Goal: Task Accomplishment & Management: Use online tool/utility

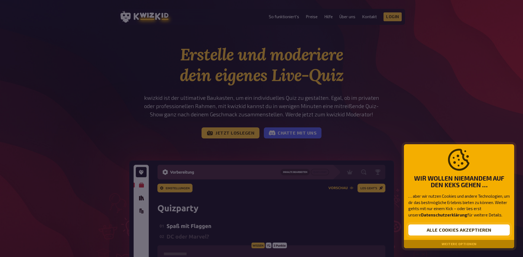
click at [443, 228] on button "Alle Cookies akzeptieren" at bounding box center [458, 229] width 101 height 11
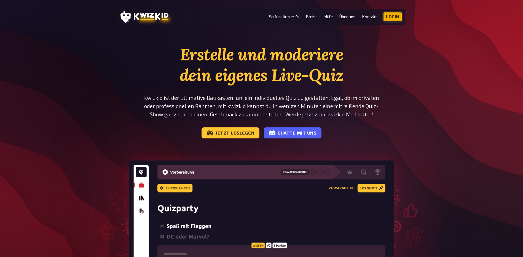
click at [394, 14] on link "Login" at bounding box center [392, 16] width 18 height 9
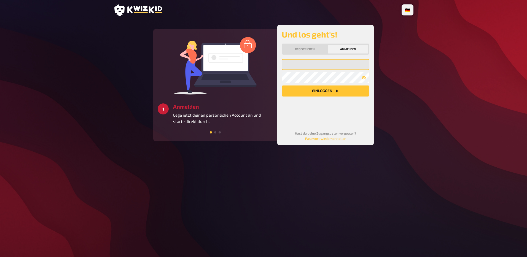
click at [324, 66] on input "email" at bounding box center [325, 64] width 88 height 11
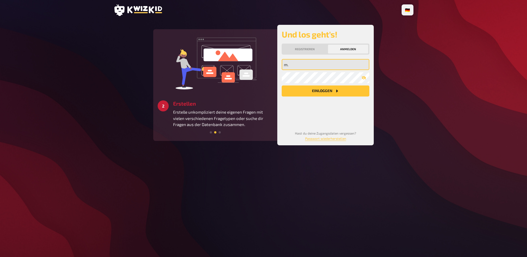
type input "[EMAIL_ADDRESS][DOMAIN_NAME]"
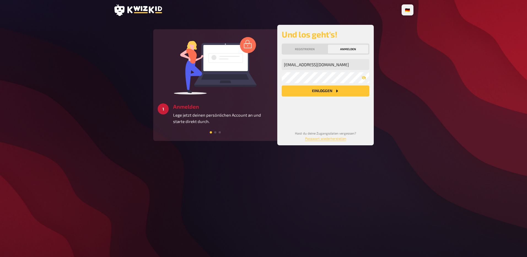
click at [343, 88] on button "Einloggen" at bounding box center [325, 90] width 88 height 11
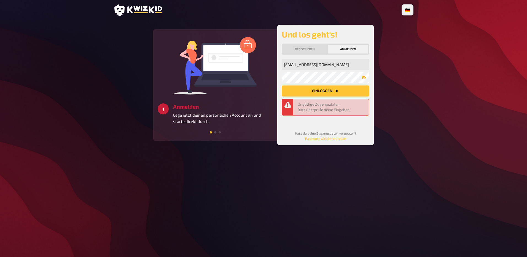
click at [362, 78] on icon "button" at bounding box center [363, 78] width 4 height 4
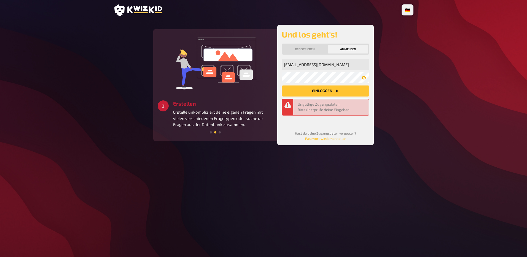
click at [333, 89] on button "Einloggen" at bounding box center [325, 90] width 88 height 11
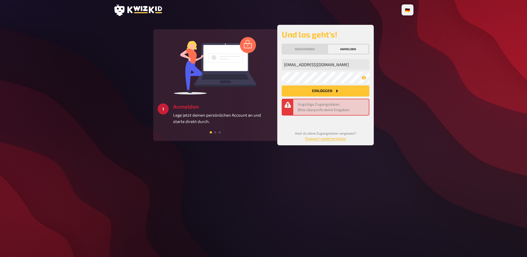
click at [345, 139] on link "Passwort wiederherstellen" at bounding box center [325, 138] width 41 height 4
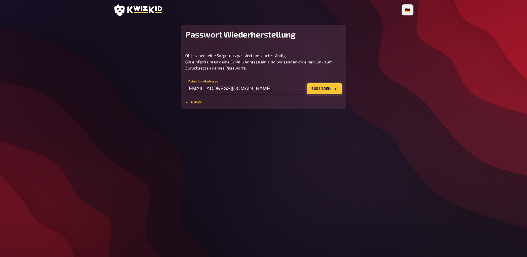
click at [331, 89] on button "Zusenden" at bounding box center [324, 88] width 35 height 11
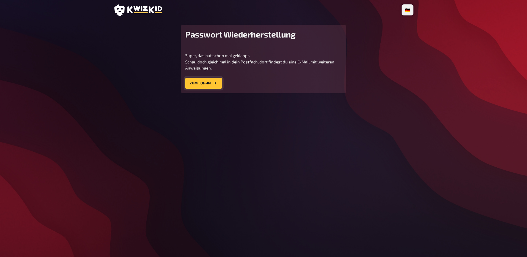
click at [205, 80] on button "Zum Log-In" at bounding box center [203, 83] width 37 height 11
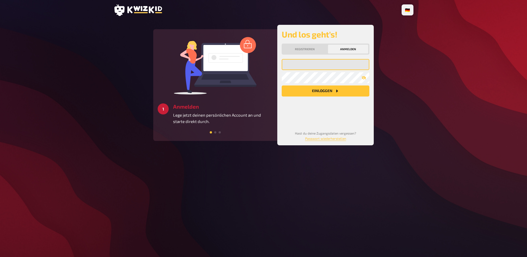
click at [289, 65] on input "email" at bounding box center [325, 64] width 88 height 11
click at [310, 67] on input "m" at bounding box center [325, 64] width 88 height 11
type input "[EMAIL_ADDRESS][DOMAIN_NAME]"
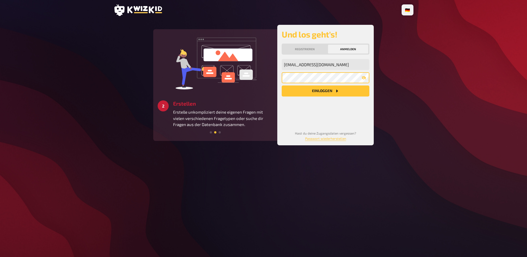
click at [281, 85] on button "Einloggen" at bounding box center [325, 90] width 88 height 11
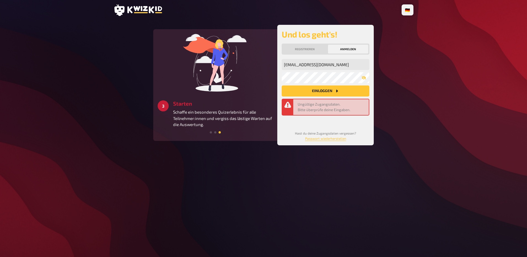
click at [306, 89] on button "Einloggen" at bounding box center [325, 90] width 88 height 11
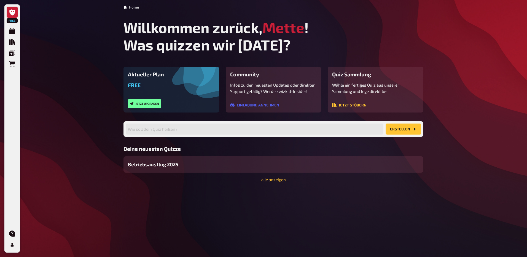
click at [399, 129] on button "Erstellen" at bounding box center [403, 128] width 36 height 11
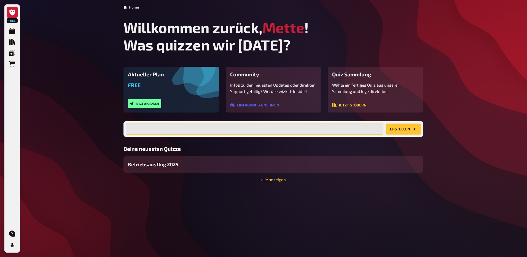
click at [321, 130] on input "text" at bounding box center [255, 128] width 258 height 11
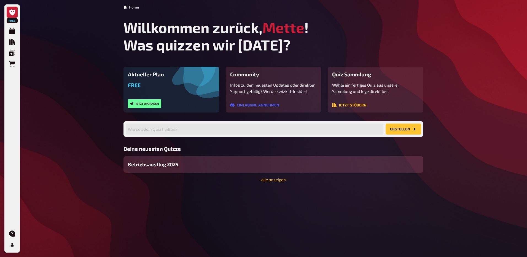
click at [220, 172] on div "Betriebsausflug 2025" at bounding box center [273, 164] width 300 height 16
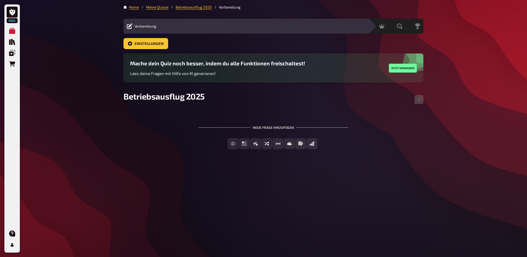
click at [162, 88] on div "Mache dein Quiz noch besser, indem du alle Funktionen freischaltest! Lass deine…" at bounding box center [273, 72] width 300 height 38
click at [158, 99] on span "Betriebsausflug 2025" at bounding box center [163, 96] width 81 height 10
click at [257, 142] on span "Einfachauswahl" at bounding box center [247, 144] width 33 height 4
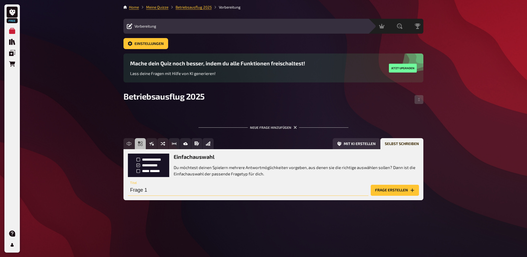
click at [207, 190] on input "Frage 1" at bounding box center [248, 190] width 240 height 11
click at [161, 192] on input "Frage 1" at bounding box center [248, 190] width 240 height 11
drag, startPoint x: 150, startPoint y: 188, endPoint x: 101, endPoint y: 189, distance: 49.9
click at [101, 189] on div "Free Meine Quizze Quiz Sammlung Einblendungen Bestellungen Hilfe Profil Home Me…" at bounding box center [263, 128] width 527 height 257
paste input "Was ist auf unserem Stadtwappen?"
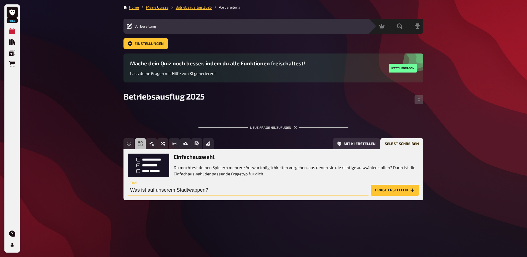
type input "Was ist auf unserem Stadtwappen?"
click at [396, 193] on button "Frage erstellen" at bounding box center [394, 190] width 48 height 11
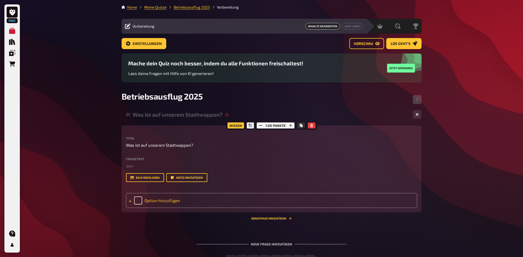
click at [154, 201] on div "Option hinzufügen" at bounding box center [271, 200] width 291 height 15
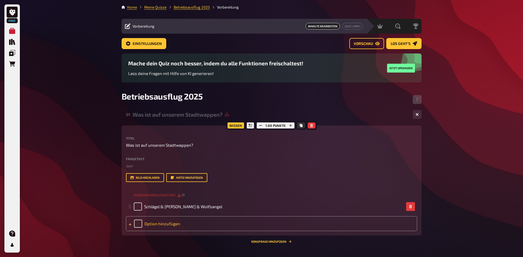
click at [131, 227] on div "Option hinzufügen" at bounding box center [271, 223] width 291 height 15
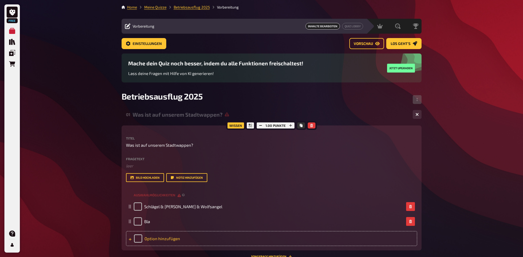
click at [161, 234] on div "Option hinzufügen" at bounding box center [271, 238] width 291 height 15
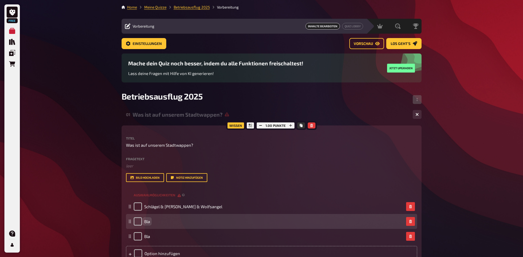
scroll to position [1, 0]
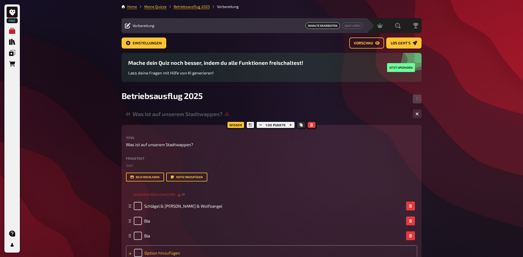
click at [149, 252] on div "Option hinzufügen" at bounding box center [271, 252] width 291 height 15
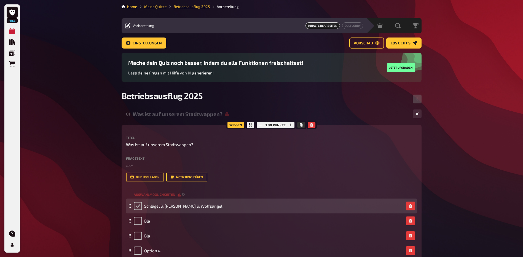
click at [136, 204] on input "checkbox" at bounding box center [138, 206] width 8 height 8
checkbox input "true"
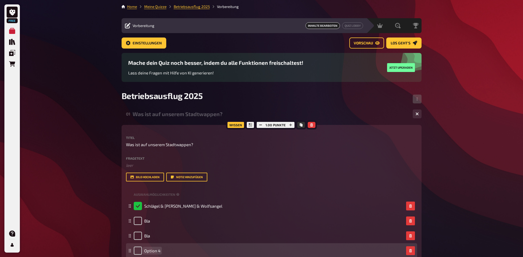
click at [163, 253] on div "Option 4" at bounding box center [269, 250] width 270 height 8
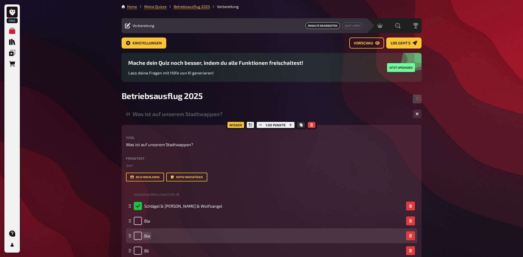
click at [150, 234] on div "Bla" at bounding box center [269, 235] width 270 height 8
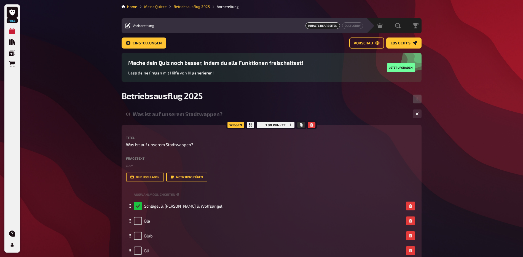
click at [341, 170] on div "Fragetext ﻿ leer Hier hinziehen für Dateiupload Bild hochladen Notiz hinzufügen" at bounding box center [271, 168] width 291 height 25
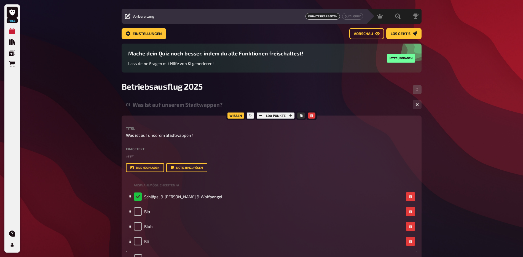
scroll to position [6, 0]
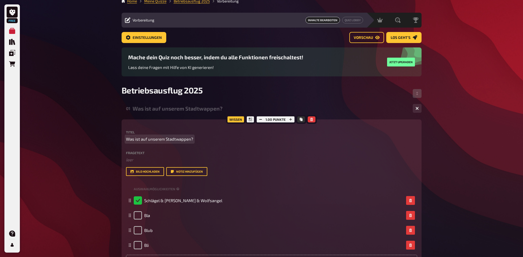
click at [194, 139] on p "Was ist auf unserem Stadtwappen?" at bounding box center [271, 139] width 291 height 6
drag, startPoint x: 191, startPoint y: 139, endPoint x: 84, endPoint y: 145, distance: 107.3
click at [84, 145] on div "Free Meine Quizze Quiz Sammlung Einblendungen Bestellungen Hilfe Profil Home Me…" at bounding box center [261, 178] width 523 height 369
drag, startPoint x: 127, startPoint y: 138, endPoint x: 226, endPoint y: 139, distance: 98.9
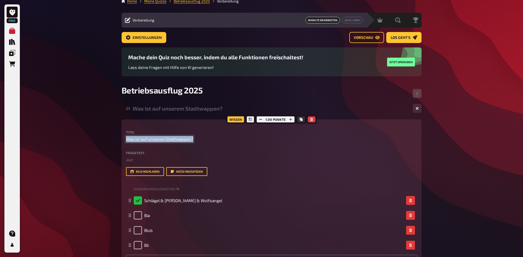
click at [226, 139] on p "Was ist auf unserem Stadtwappen?" at bounding box center [271, 139] width 291 height 6
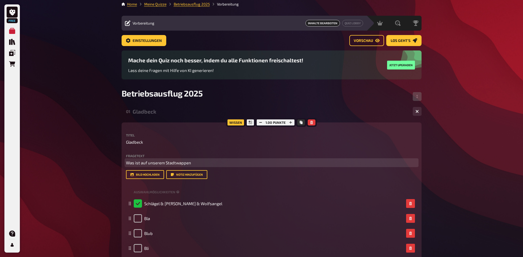
scroll to position [2, 0]
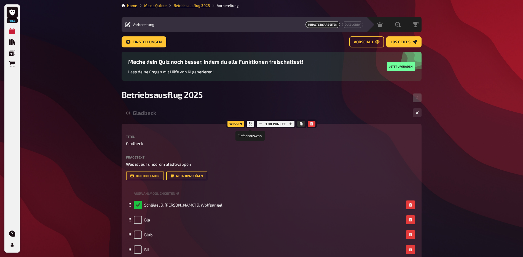
click at [251, 124] on icon at bounding box center [249, 123] width 3 height 3
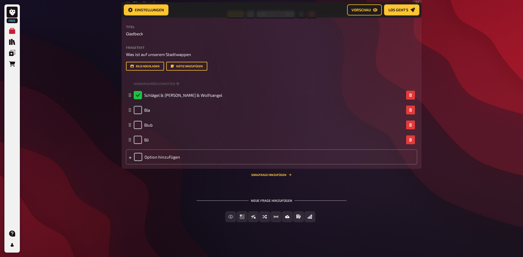
scroll to position [116, 0]
click at [228, 215] on button "Einfachauswahl" at bounding box center [242, 215] width 48 height 11
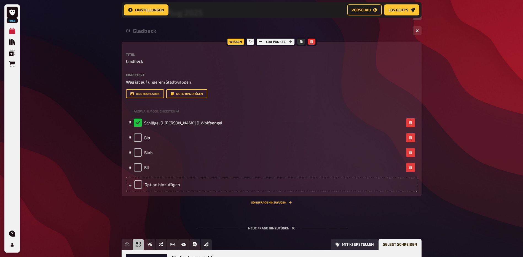
scroll to position [167, 0]
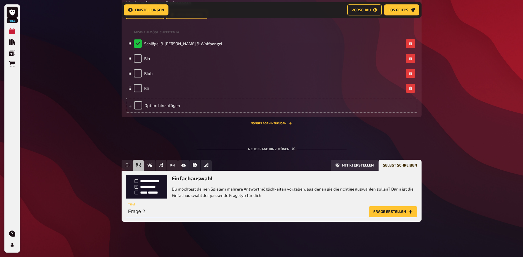
click at [151, 212] on input "Frage 2" at bounding box center [246, 211] width 240 height 11
type input "Wie viele Stunden dauerte das Geiseldrama in [GEOGRAPHIC_DATA]?"
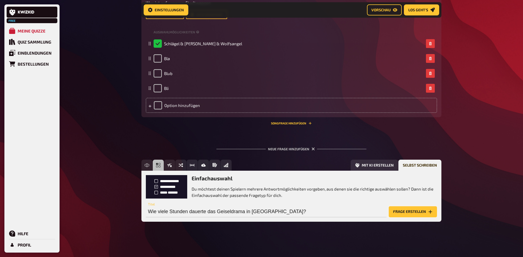
click at [423, 213] on button "Frage erstellen" at bounding box center [412, 211] width 48 height 11
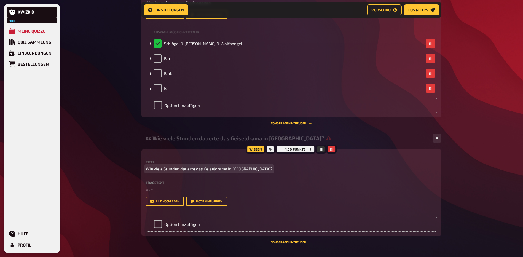
click at [240, 171] on span "Wie viele Stunden dauerte das Geiseldrama in [GEOGRAPHIC_DATA]?" at bounding box center [209, 169] width 127 height 6
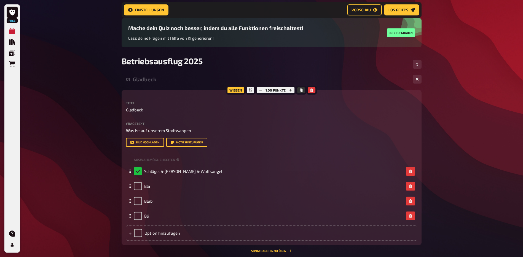
scroll to position [29, 0]
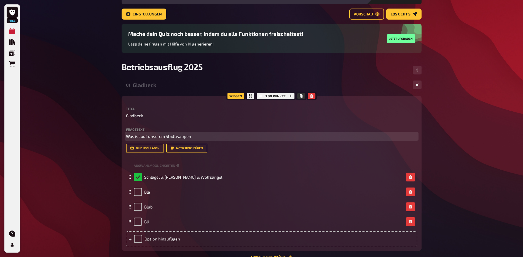
click at [194, 136] on p "Was ist auf unserem Stadtwappen" at bounding box center [271, 136] width 291 height 6
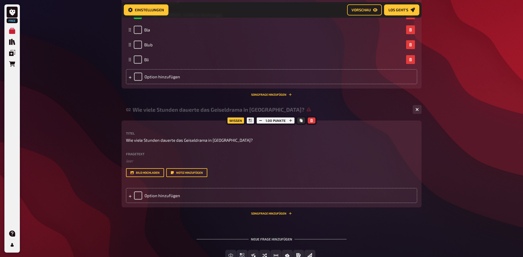
scroll to position [227, 0]
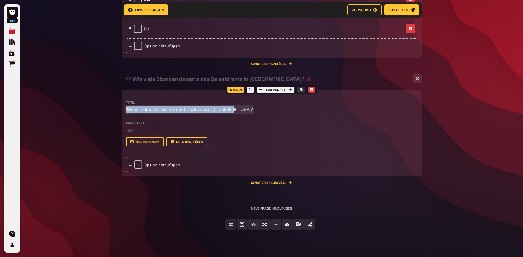
drag, startPoint x: 232, startPoint y: 110, endPoint x: 120, endPoint y: 101, distance: 112.4
click at [120, 101] on div "Home Meine Quizze Betriebsausflug 2025 Vorbereitung Vorbereitung Inhalte Bearbe…" at bounding box center [271, 19] width 308 height 492
copy span "Wie viele Stunden dauerte das Geiseldrama in [GEOGRAPHIC_DATA]?"
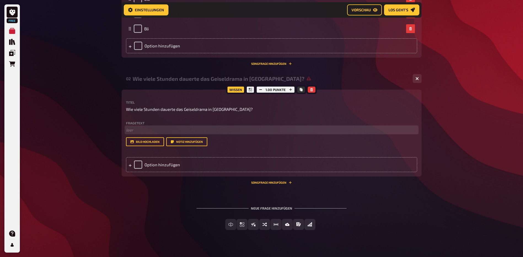
click at [148, 128] on p "﻿ leer" at bounding box center [271, 130] width 291 height 6
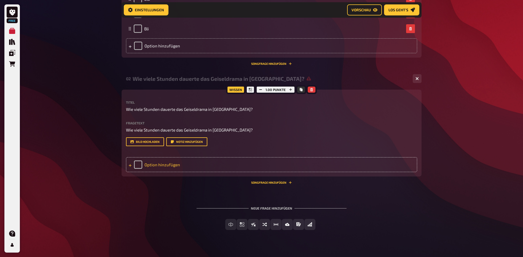
click at [150, 172] on div "Option hinzufügen" at bounding box center [271, 164] width 291 height 15
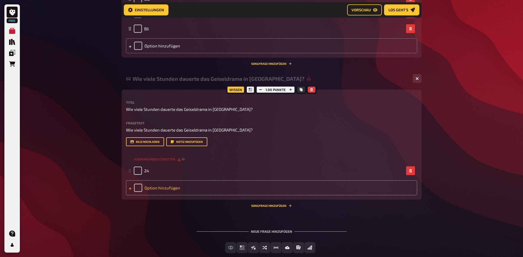
click at [155, 195] on div "Option hinzufügen" at bounding box center [271, 187] width 291 height 15
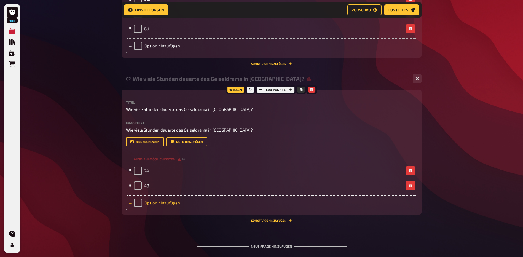
click at [178, 210] on div "Option hinzufügen" at bounding box center [271, 202] width 291 height 15
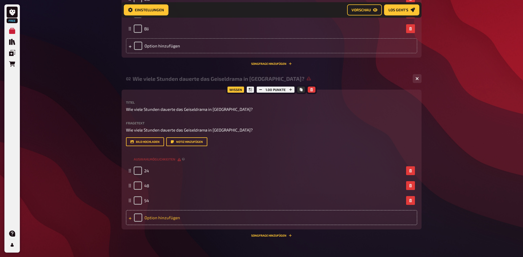
click at [169, 225] on div "Option hinzufügen" at bounding box center [271, 217] width 291 height 15
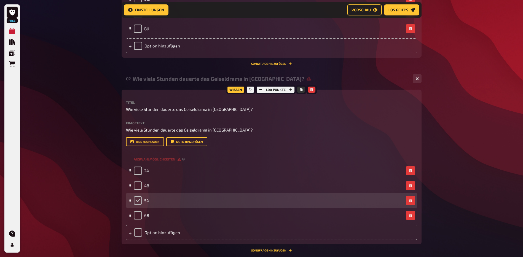
click at [135, 204] on input "checkbox" at bounding box center [138, 200] width 8 height 8
checkbox input "true"
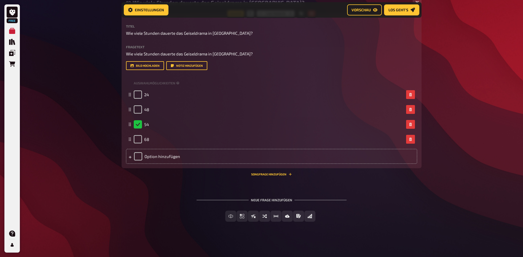
scroll to position [321, 0]
click at [258, 219] on button "Einfachauswahl" at bounding box center [242, 215] width 48 height 11
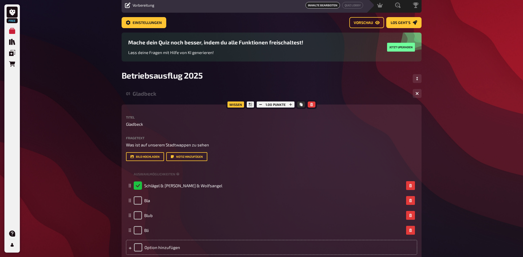
scroll to position [0, 0]
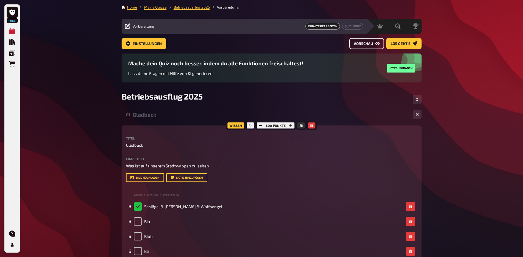
click at [372, 44] on span "Vorschau" at bounding box center [362, 44] width 19 height 4
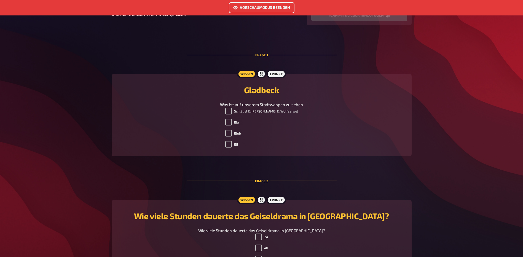
scroll to position [110, 0]
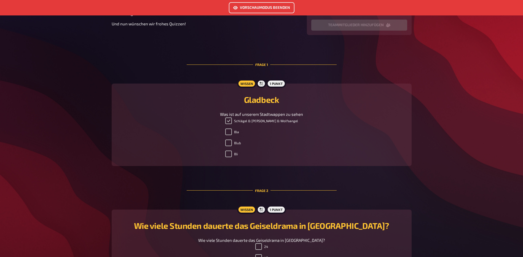
click at [232, 123] on input "Schlägel & [PERSON_NAME] & Wolfsangel" at bounding box center [228, 120] width 7 height 7
checkbox input "false"
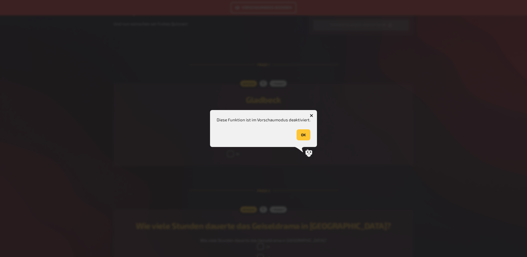
click at [310, 137] on div "Diese Funktion ist im Vorschaumodus deaktiviert. OK" at bounding box center [263, 128] width 107 height 37
click at [299, 137] on button "OK" at bounding box center [303, 134] width 14 height 11
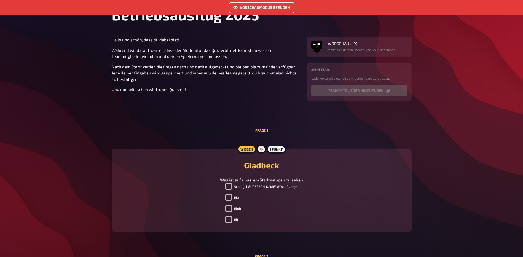
scroll to position [0, 0]
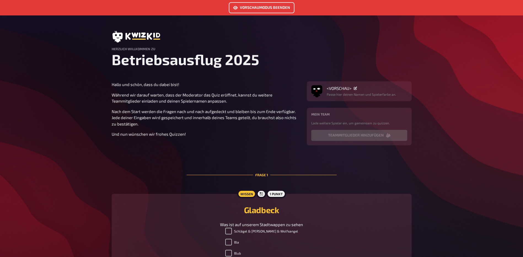
click at [276, 6] on button "Vorschaumodus beenden" at bounding box center [262, 7] width 66 height 11
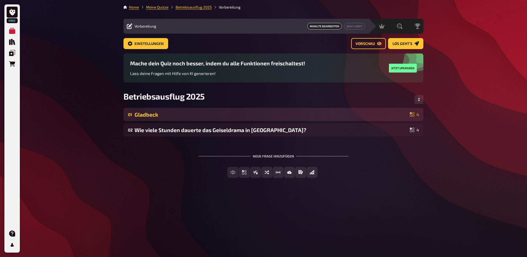
click at [207, 118] on div "01 Gladbeck 4" at bounding box center [273, 114] width 300 height 13
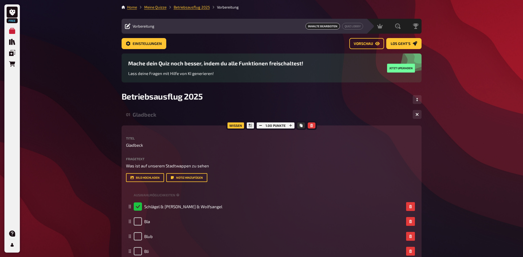
click at [152, 117] on div "Gladbeck" at bounding box center [269, 114] width 275 height 6
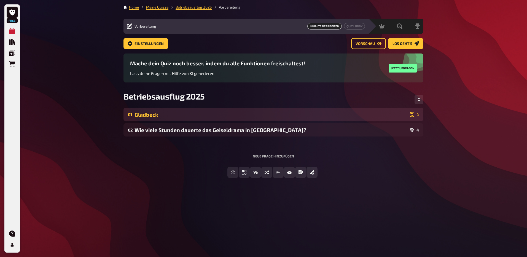
click at [278, 116] on div "Gladbeck" at bounding box center [270, 114] width 273 height 6
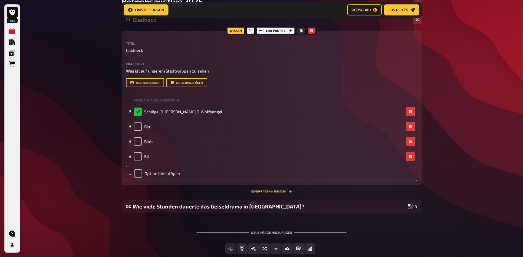
scroll to position [132, 0]
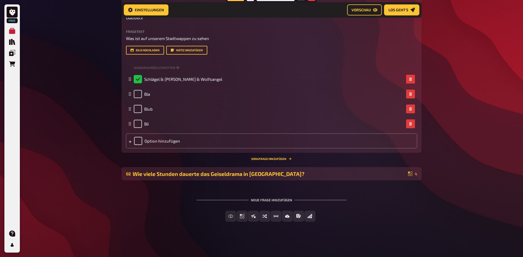
click at [402, 170] on div "02 Wie viele Stunden dauerte das Geiseldrama in [GEOGRAPHIC_DATA]? 4" at bounding box center [271, 173] width 300 height 13
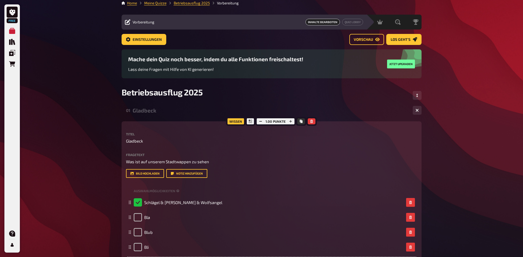
scroll to position [0, 0]
